Goal: Transaction & Acquisition: Book appointment/travel/reservation

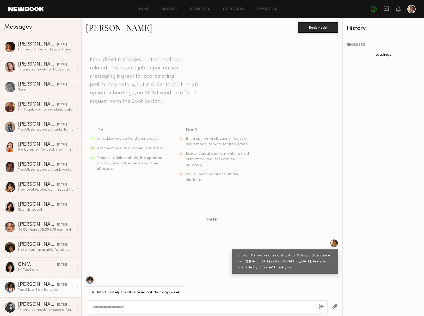
scroll to position [78, 0]
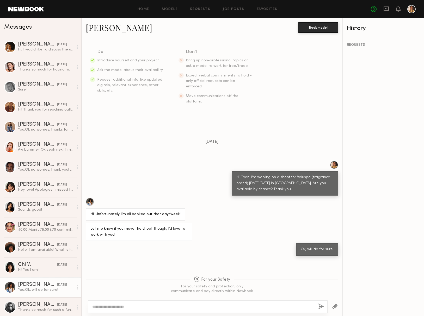
click at [141, 7] on div "Home Models Requests Job Posts Favorites Sign Out No fees up to $5,000" at bounding box center [229, 9] width 371 height 8
click at [146, 10] on link "Home" at bounding box center [143, 9] width 12 height 3
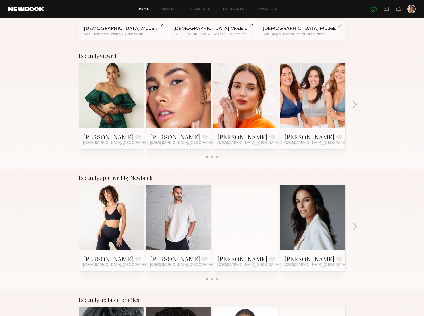
scroll to position [56, 0]
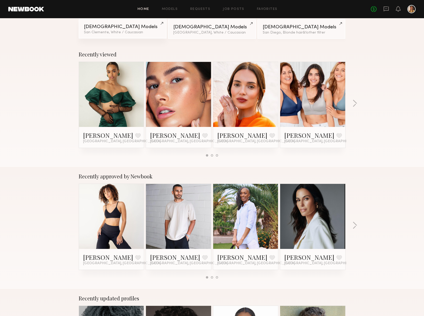
click at [117, 29] on div "Female Models" at bounding box center [122, 26] width 77 height 5
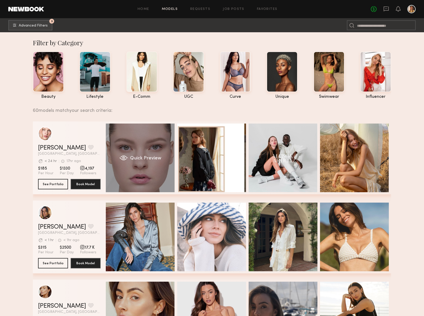
scroll to position [0, 1]
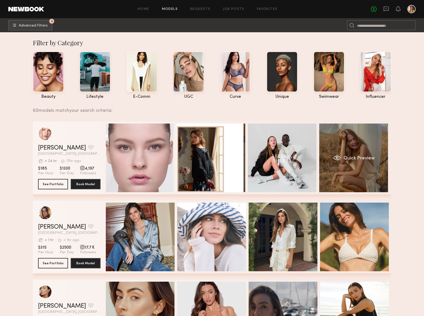
click at [354, 143] on div "Quick Preview" at bounding box center [353, 158] width 69 height 69
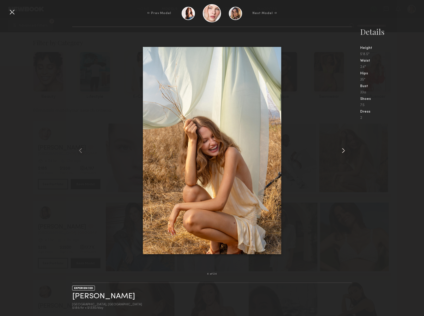
click at [341, 155] on div at bounding box center [345, 150] width 11 height 231
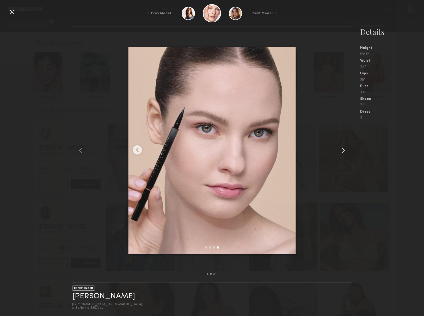
click at [342, 151] on common-icon at bounding box center [343, 151] width 8 height 8
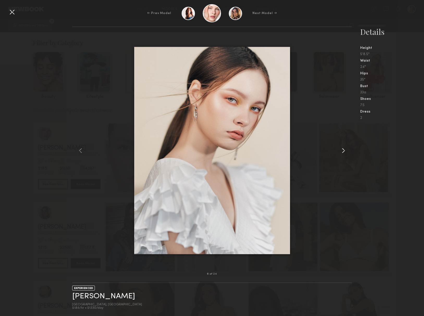
click at [342, 151] on common-icon at bounding box center [343, 151] width 8 height 8
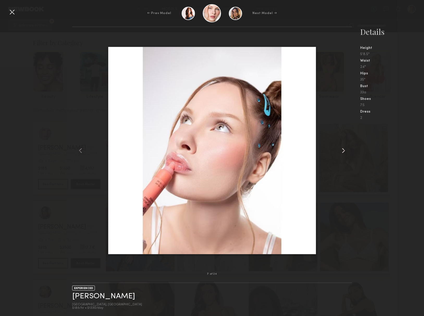
click at [342, 151] on common-icon at bounding box center [343, 151] width 8 height 8
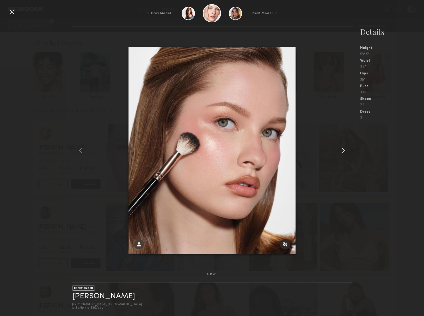
click at [342, 151] on common-icon at bounding box center [343, 151] width 8 height 8
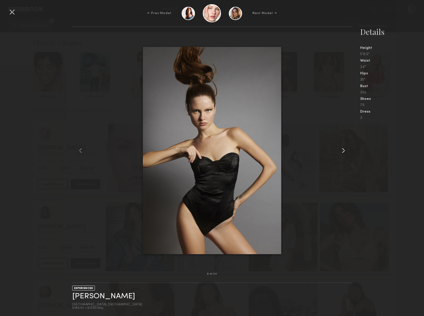
click at [342, 151] on common-icon at bounding box center [343, 151] width 8 height 8
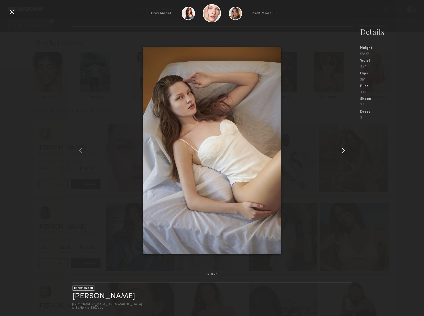
click at [342, 151] on common-icon at bounding box center [343, 151] width 8 height 8
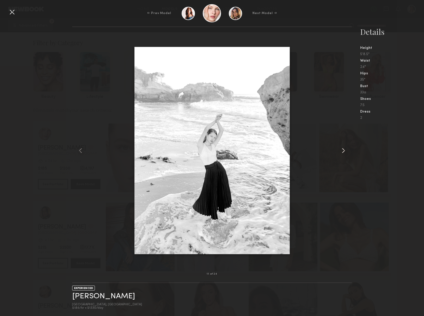
click at [342, 151] on common-icon at bounding box center [343, 151] width 8 height 8
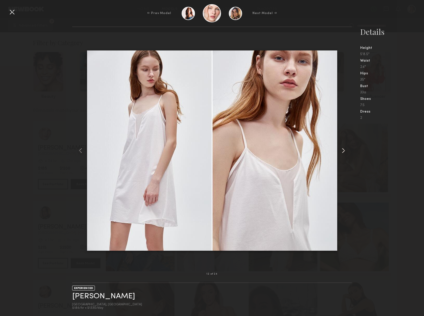
click at [342, 151] on common-icon at bounding box center [343, 151] width 8 height 8
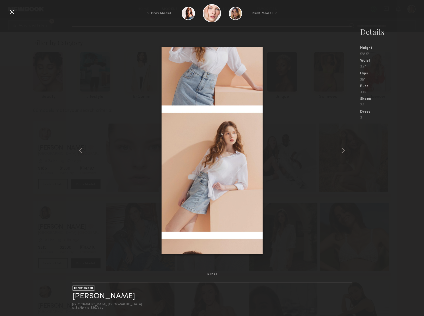
drag, startPoint x: 11, startPoint y: 13, endPoint x: 14, endPoint y: 11, distance: 3.7
click at [11, 13] on div at bounding box center [12, 12] width 8 height 8
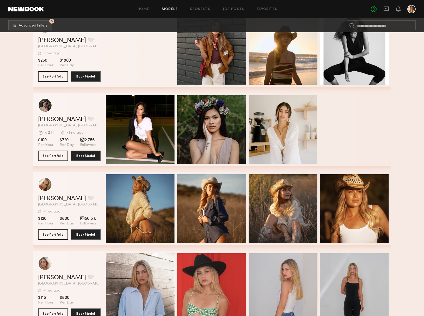
scroll to position [1376, 0]
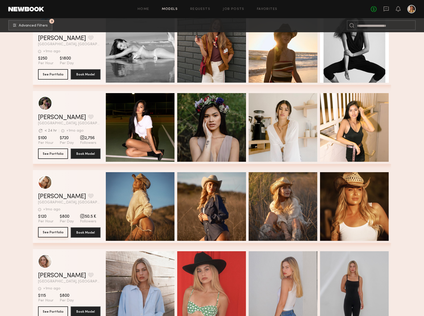
click at [58, 233] on button "See Portfolio" at bounding box center [53, 232] width 30 height 10
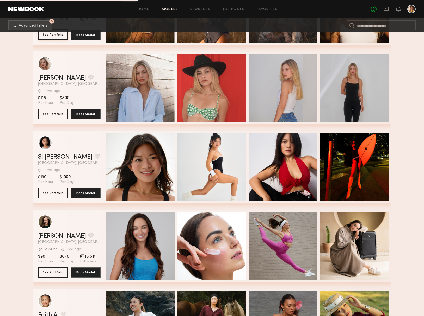
scroll to position [1574, 0]
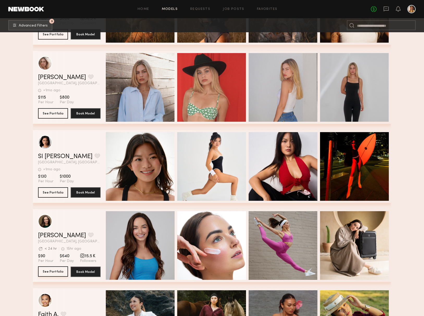
click at [54, 272] on button "See Portfolio" at bounding box center [53, 272] width 30 height 10
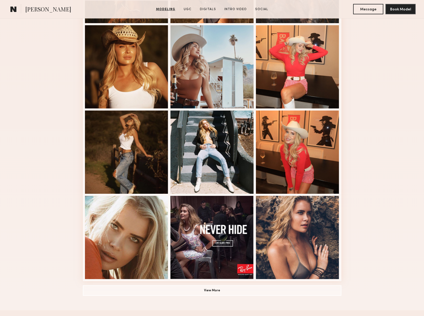
scroll to position [216, 0]
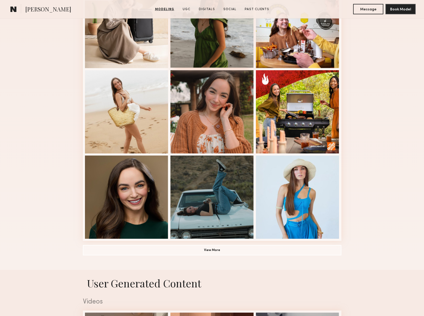
scroll to position [255, 0]
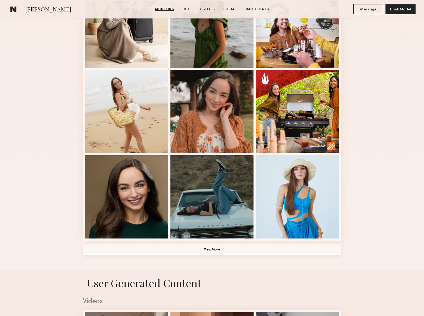
click at [211, 251] on button "View More" at bounding box center [212, 250] width 258 height 10
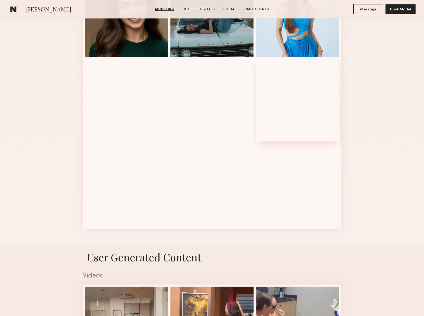
scroll to position [0, 0]
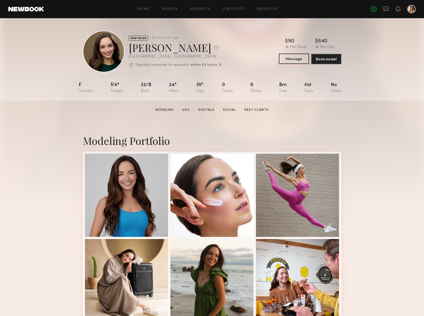
click at [285, 55] on button "Message" at bounding box center [294, 59] width 30 height 10
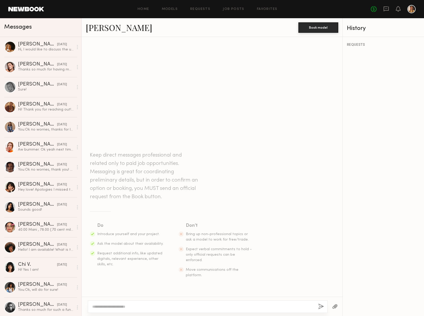
click at [167, 306] on textarea at bounding box center [203, 306] width 222 height 5
click at [181, 306] on textarea "**********" at bounding box center [203, 306] width 222 height 5
drag, startPoint x: 243, startPoint y: 305, endPoint x: 248, endPoint y: 309, distance: 5.4
click at [244, 306] on textarea "**********" at bounding box center [203, 306] width 222 height 5
click at [252, 310] on div "**********" at bounding box center [208, 307] width 240 height 12
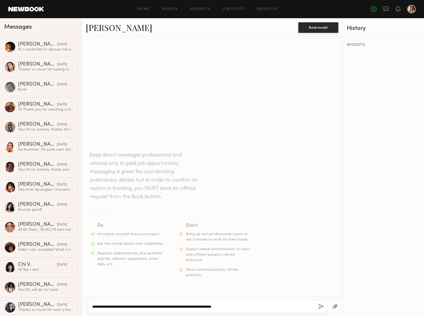
click at [251, 307] on textarea "**********" at bounding box center [203, 306] width 222 height 5
type textarea "**********"
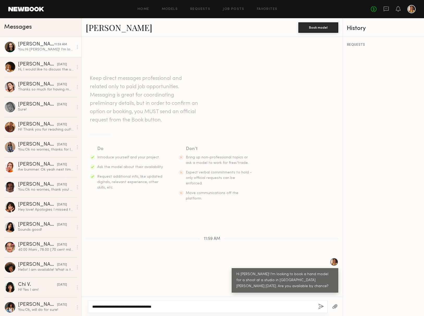
type textarea "**********"
